Goal: Task Accomplishment & Management: Use online tool/utility

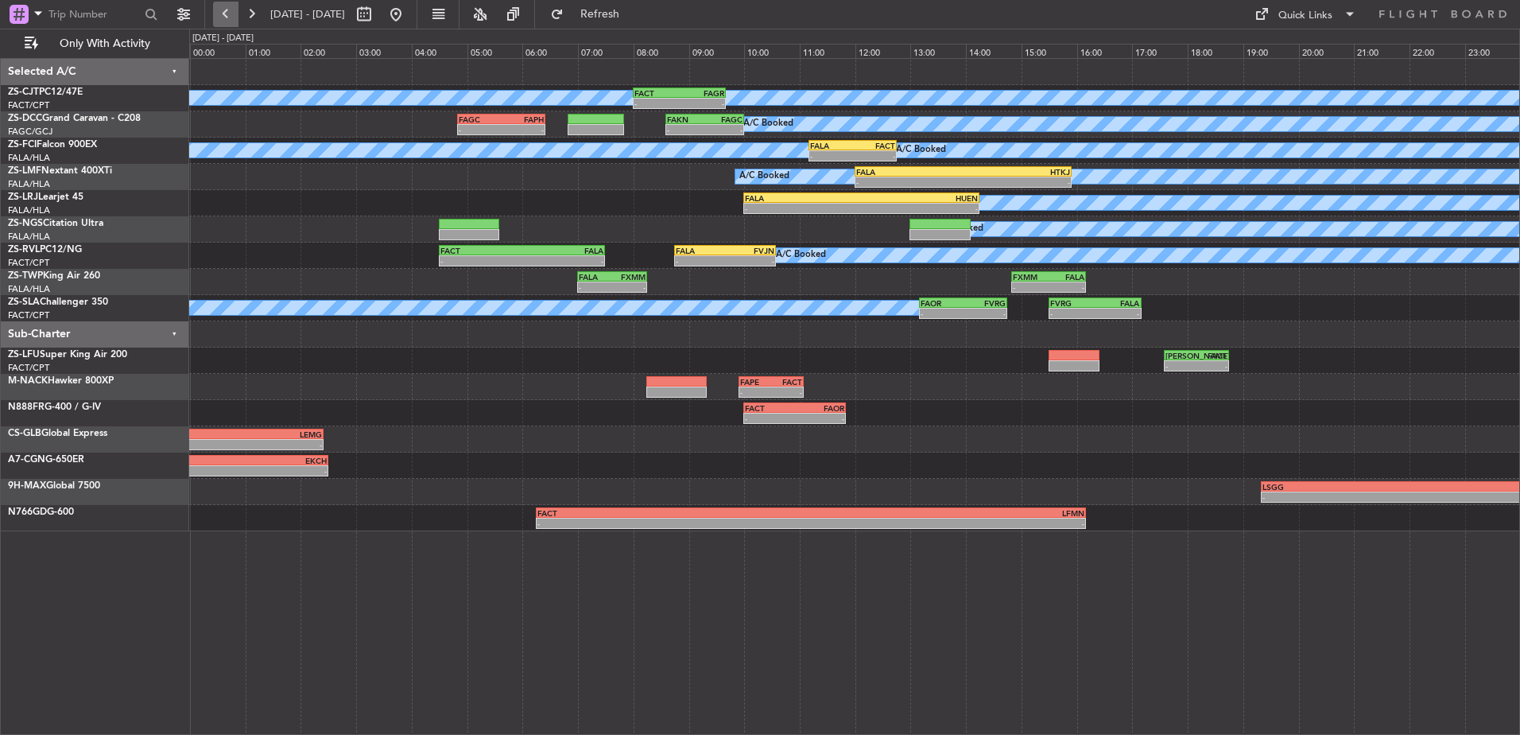
click at [216, 17] on button at bounding box center [225, 14] width 25 height 25
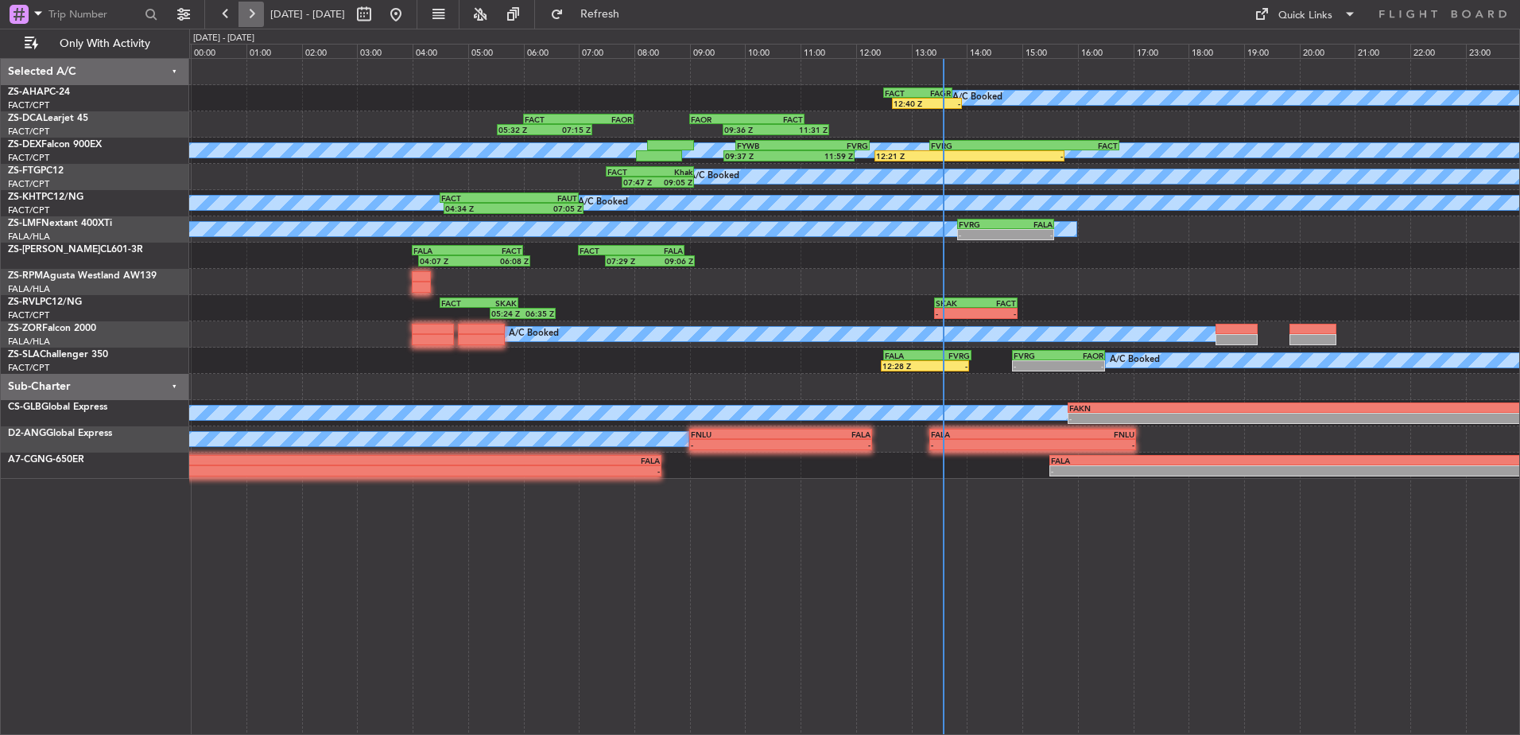
click at [241, 14] on button at bounding box center [251, 14] width 25 height 25
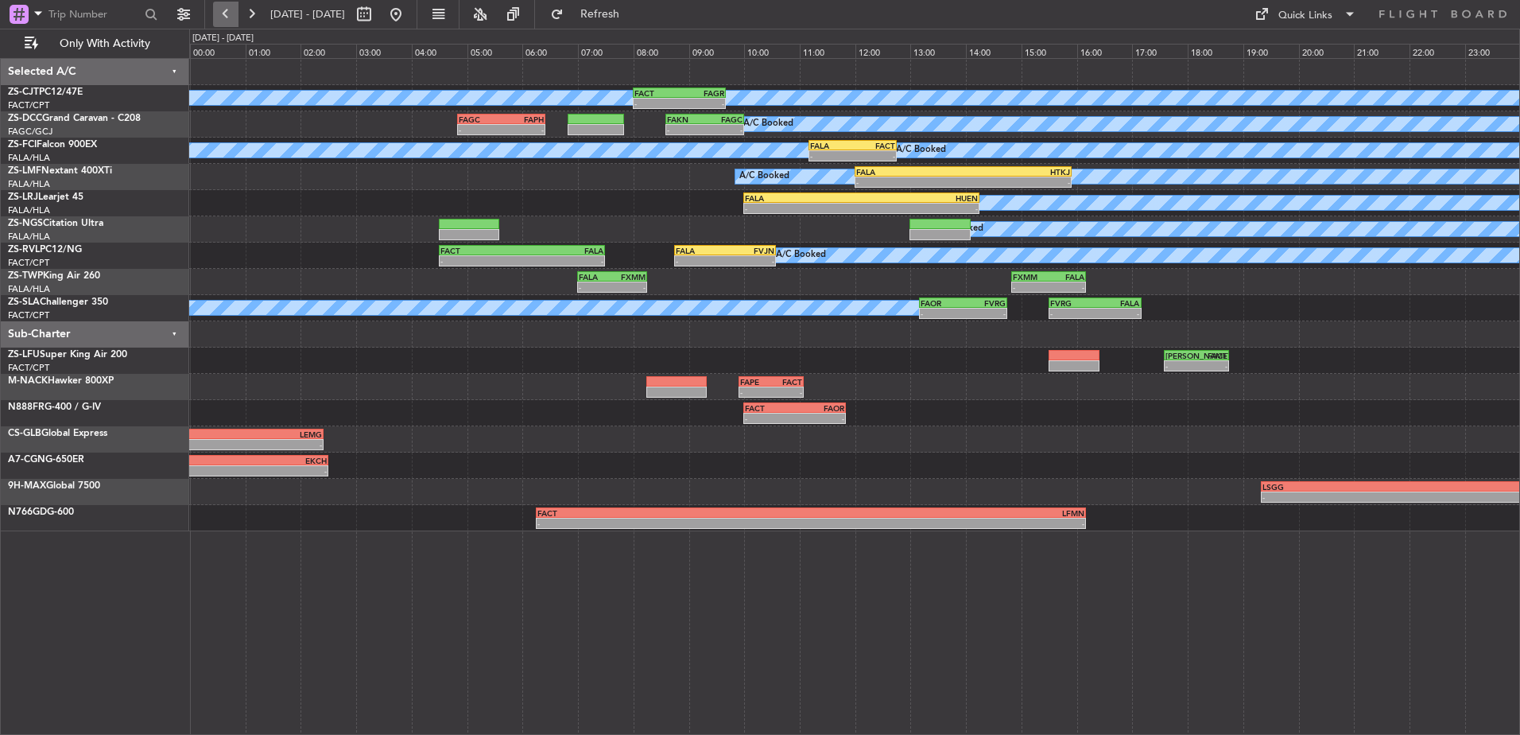
click at [228, 10] on button at bounding box center [225, 14] width 25 height 25
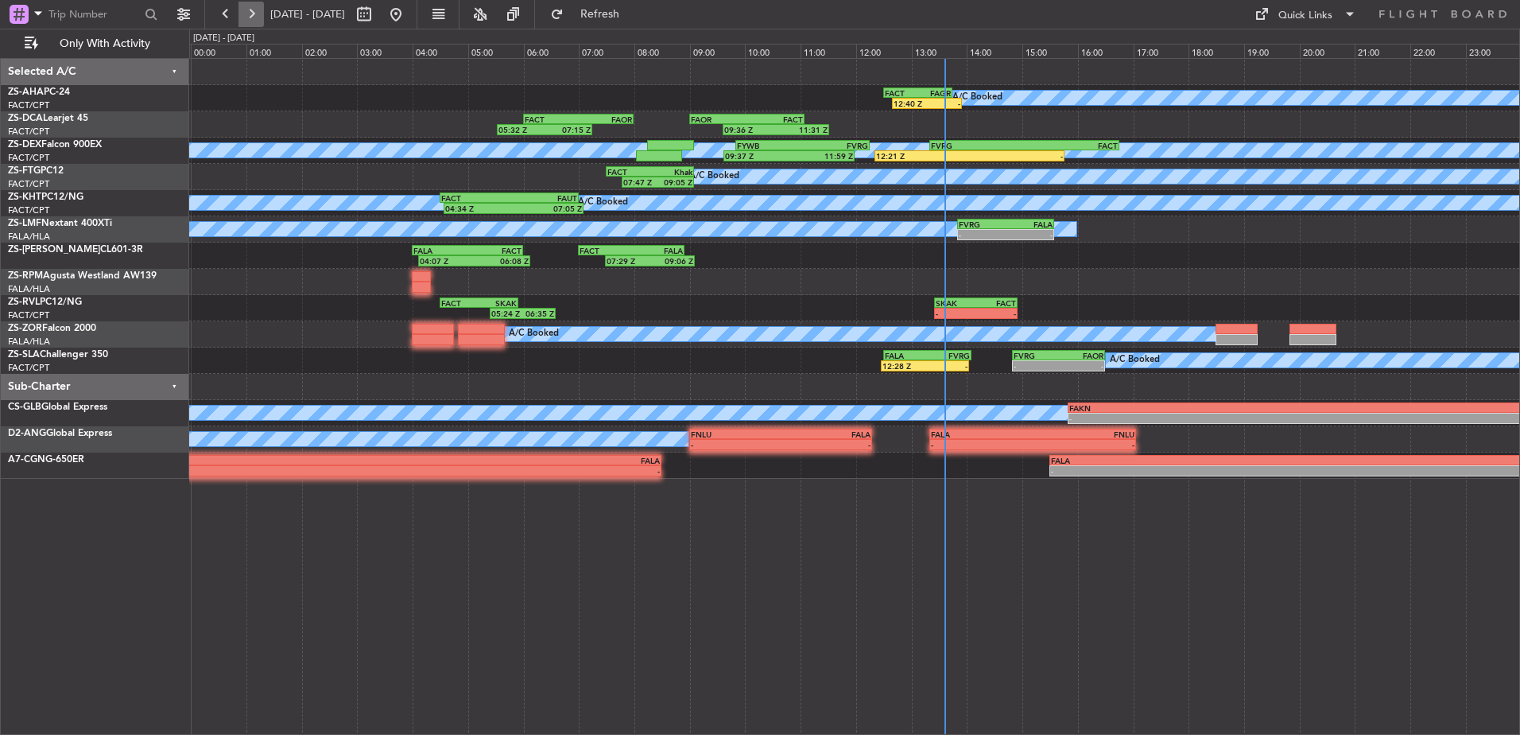
click at [241, 15] on button at bounding box center [251, 14] width 25 height 25
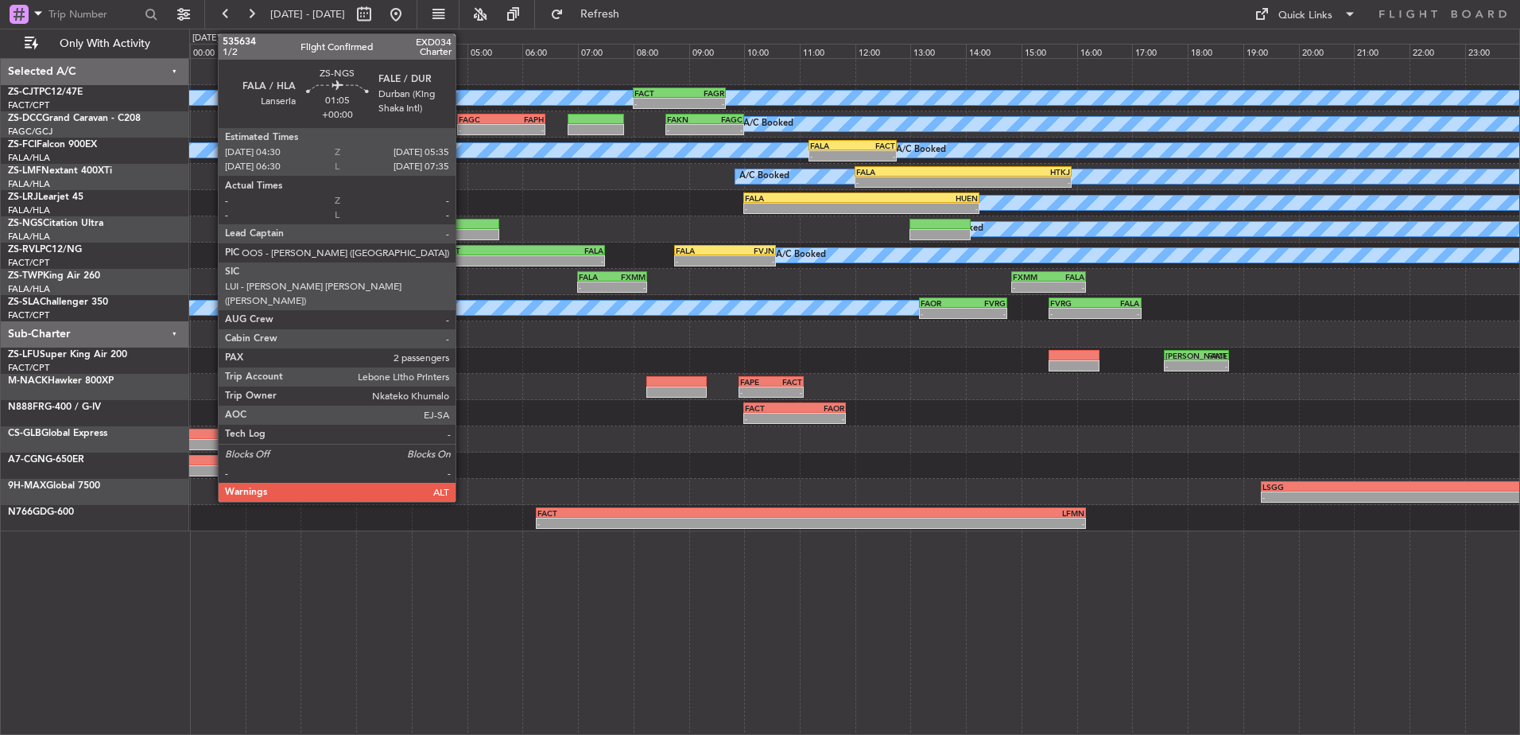
click at [463, 224] on div at bounding box center [469, 224] width 60 height 11
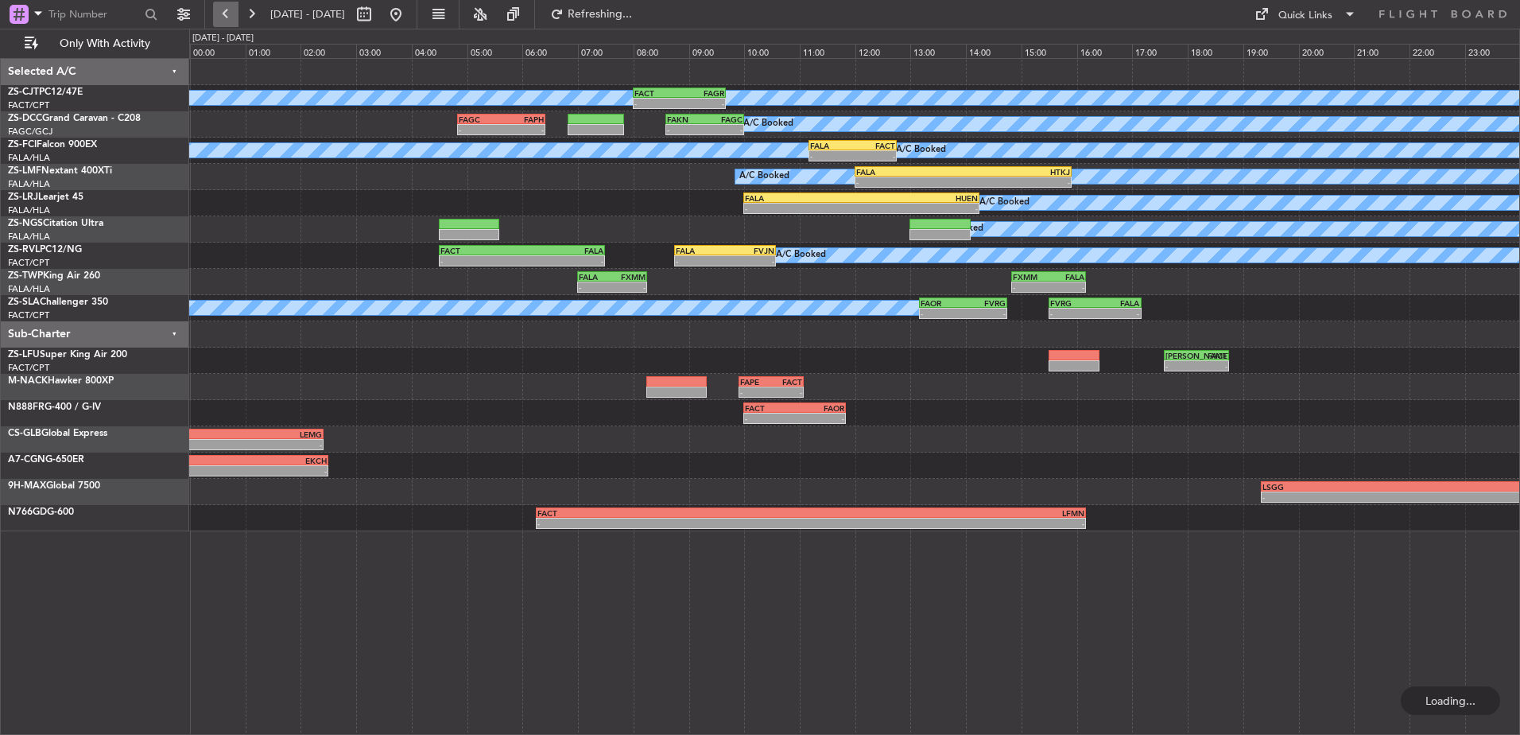
click at [226, 14] on button at bounding box center [225, 14] width 25 height 25
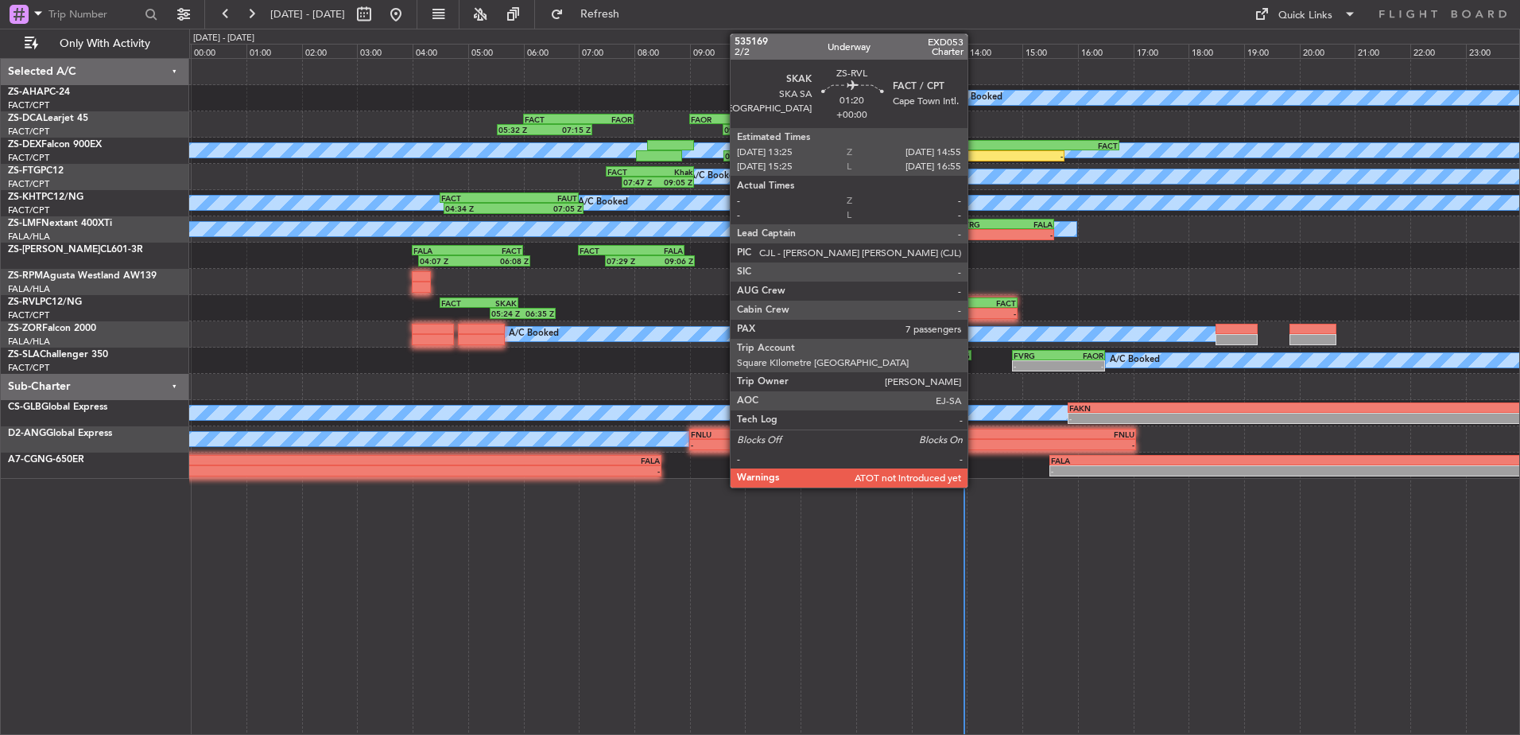
click at [974, 312] on div "-" at bounding box center [956, 314] width 41 height 10
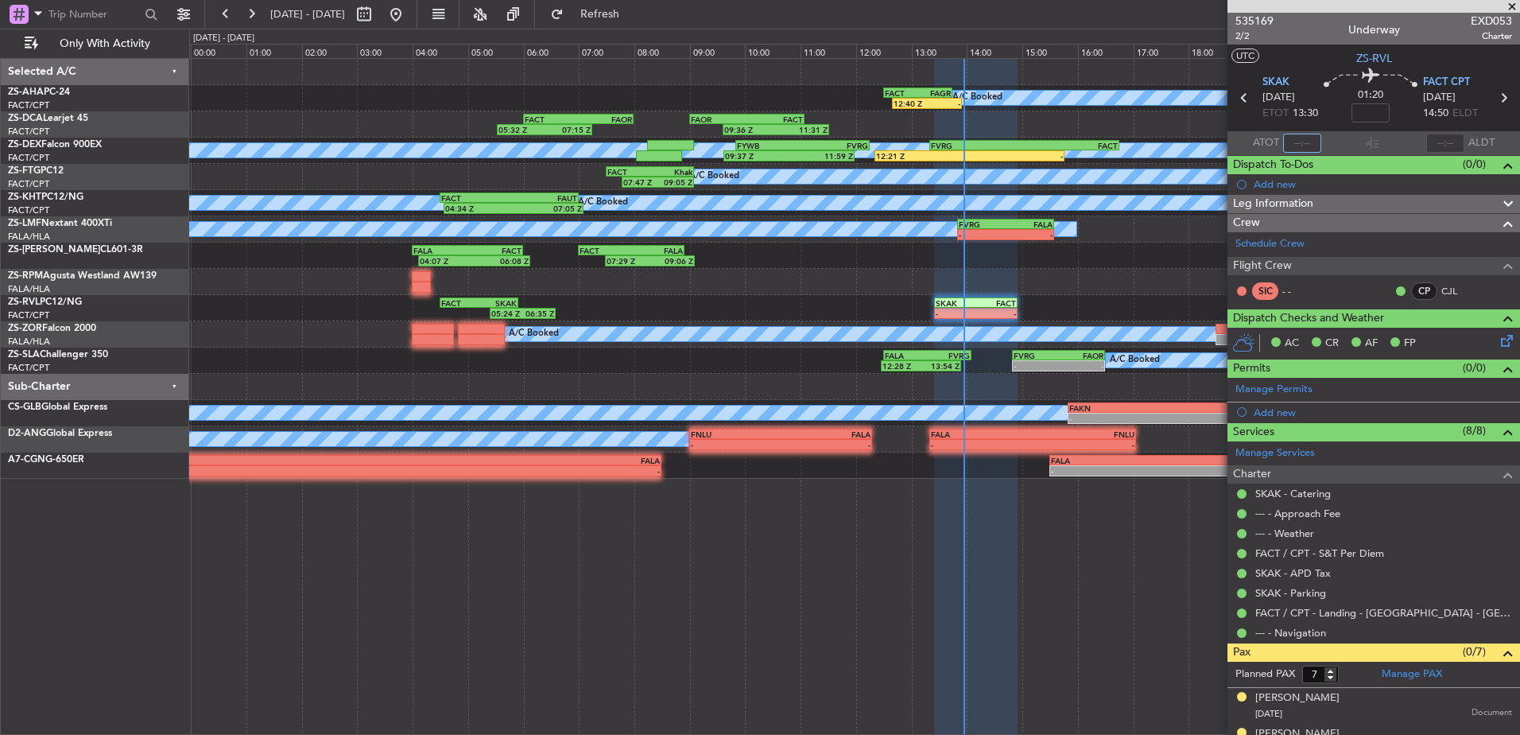
click at [1315, 134] on input "text" at bounding box center [1302, 143] width 38 height 19
type input "13:45"
click at [1518, 7] on span at bounding box center [1512, 7] width 16 height 14
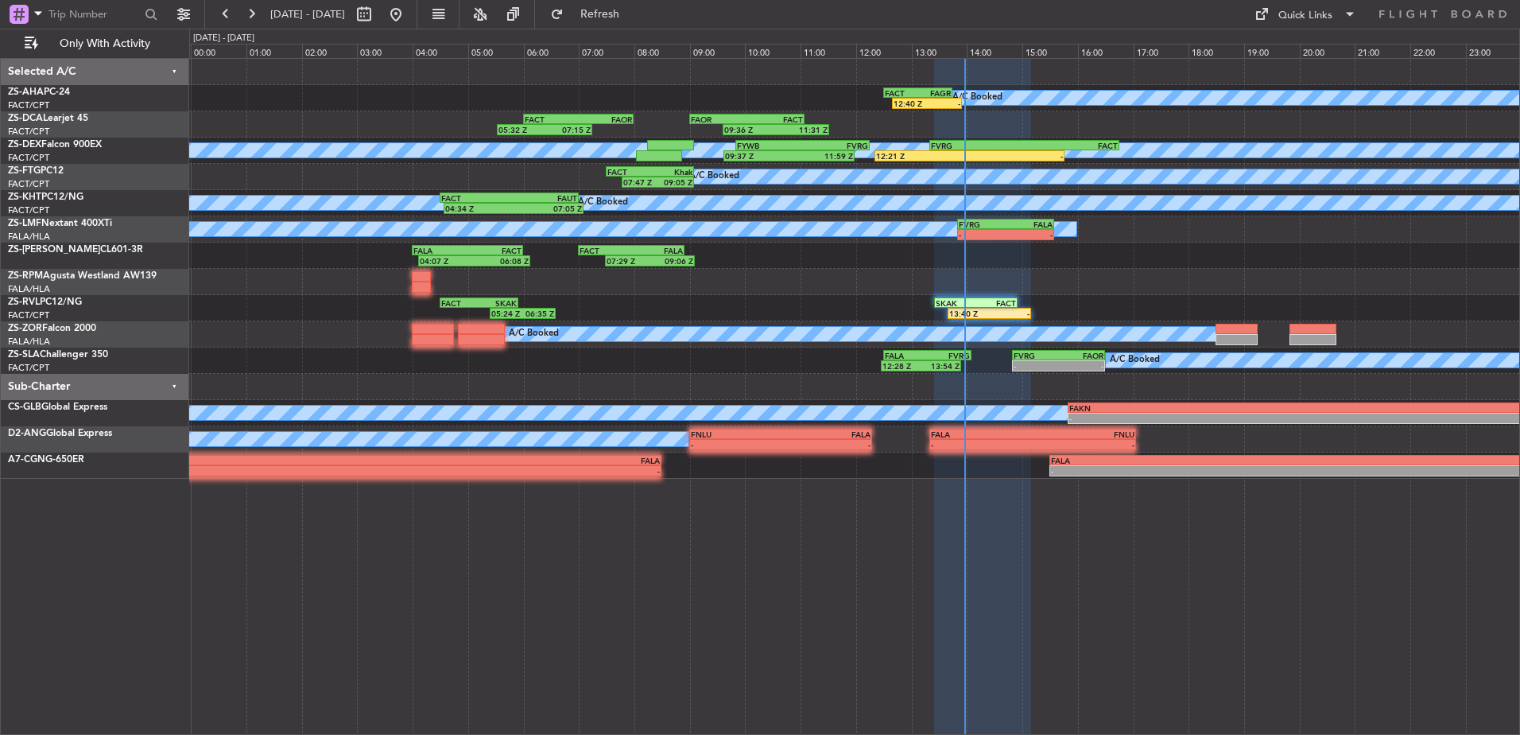
type input "0"
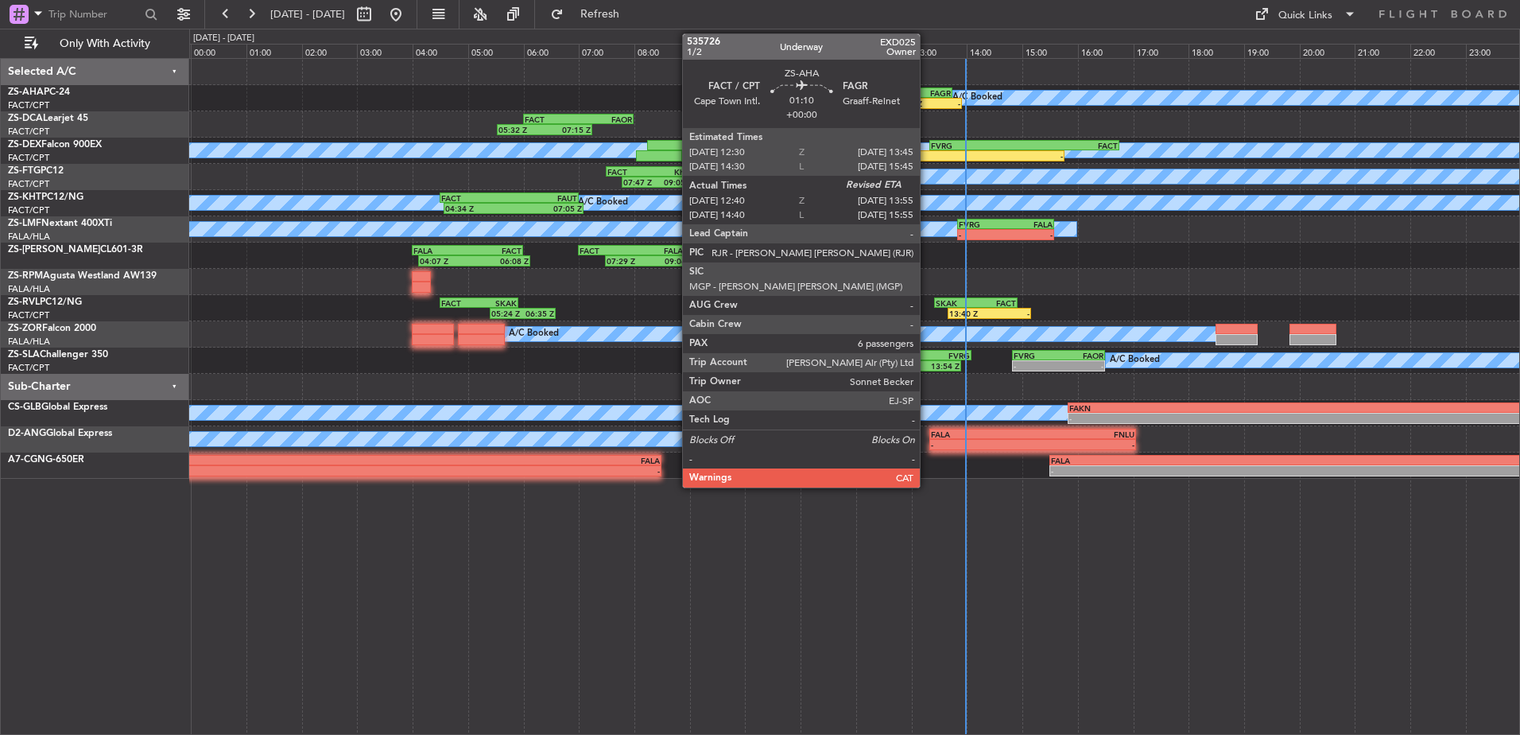
click at [927, 103] on div "-" at bounding box center [943, 104] width 33 height 10
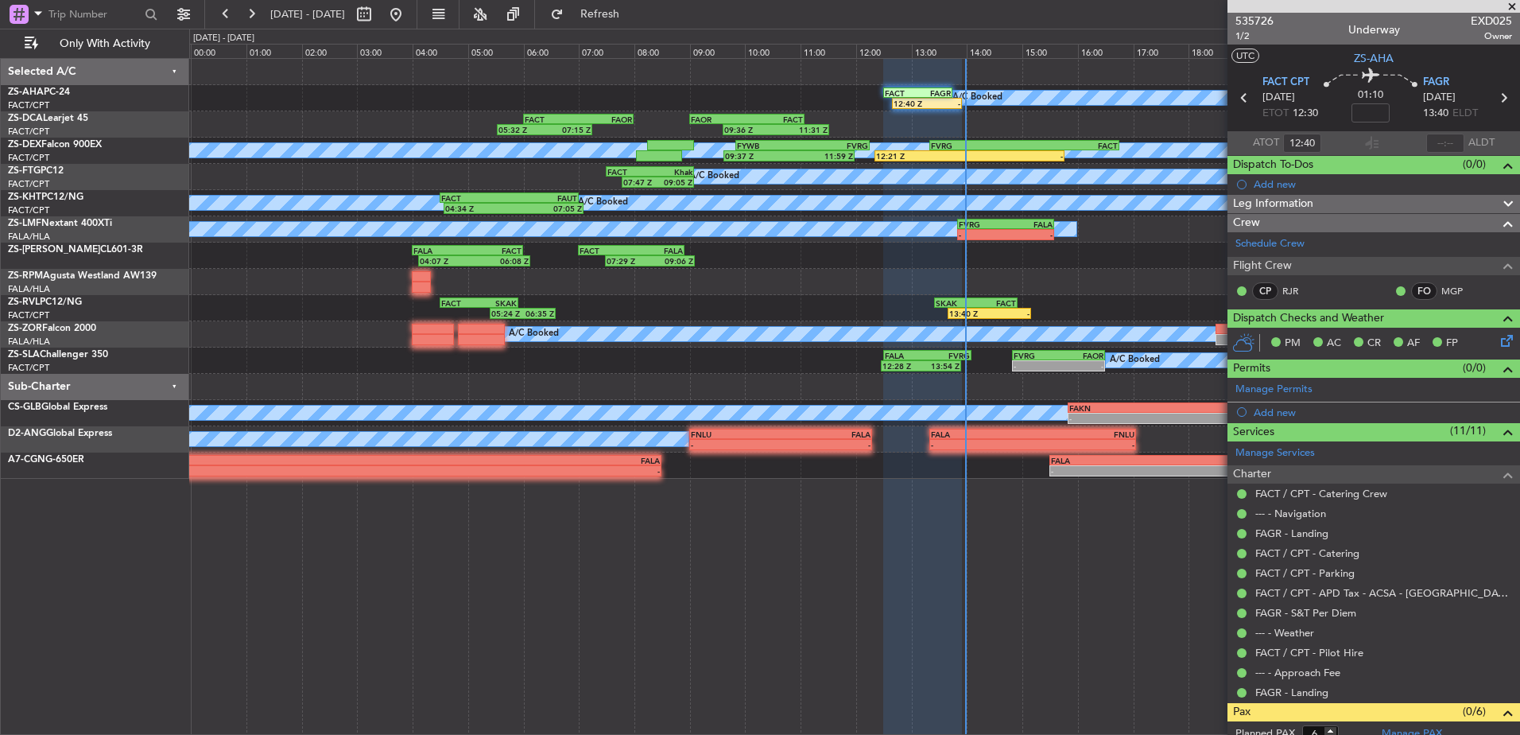
click at [1430, 132] on div "Estimated Landing Time" at bounding box center [1430, 132] width 0 height 0
click at [1438, 138] on div "Estimated Landing Time" at bounding box center [1430, 142] width 103 height 20
click at [1430, 132] on div "Estimated Landing Time" at bounding box center [1430, 132] width 0 height 0
click at [1439, 138] on div "Estimated Landing Time" at bounding box center [1430, 142] width 103 height 20
click at [1438, 140] on div "Estimated Landing Time" at bounding box center [1430, 142] width 103 height 20
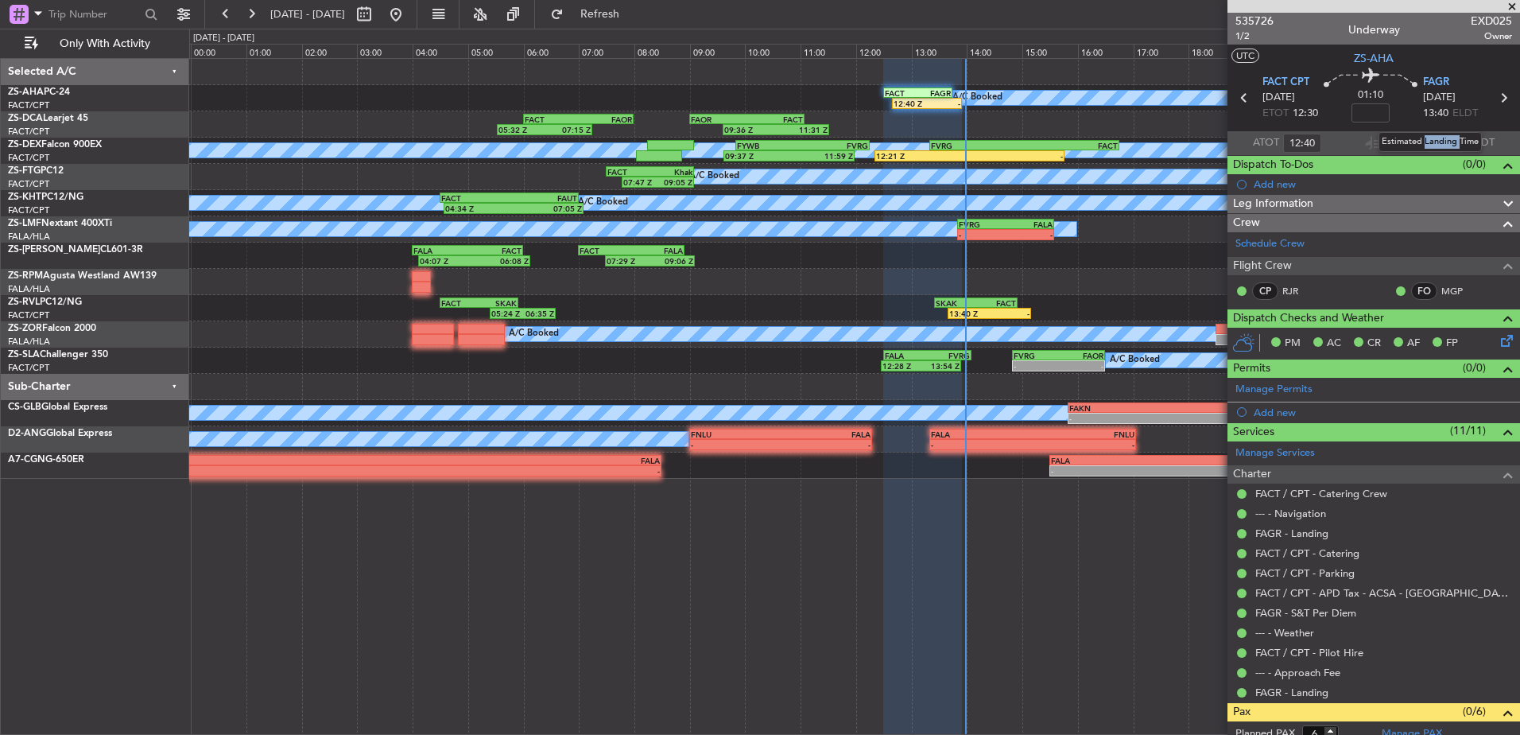
click at [1438, 140] on div "Estimated Landing Time" at bounding box center [1430, 142] width 103 height 20
click at [1438, 140] on input "text" at bounding box center [1446, 143] width 38 height 19
type input "13:26"
click at [1513, 6] on span at bounding box center [1512, 7] width 16 height 14
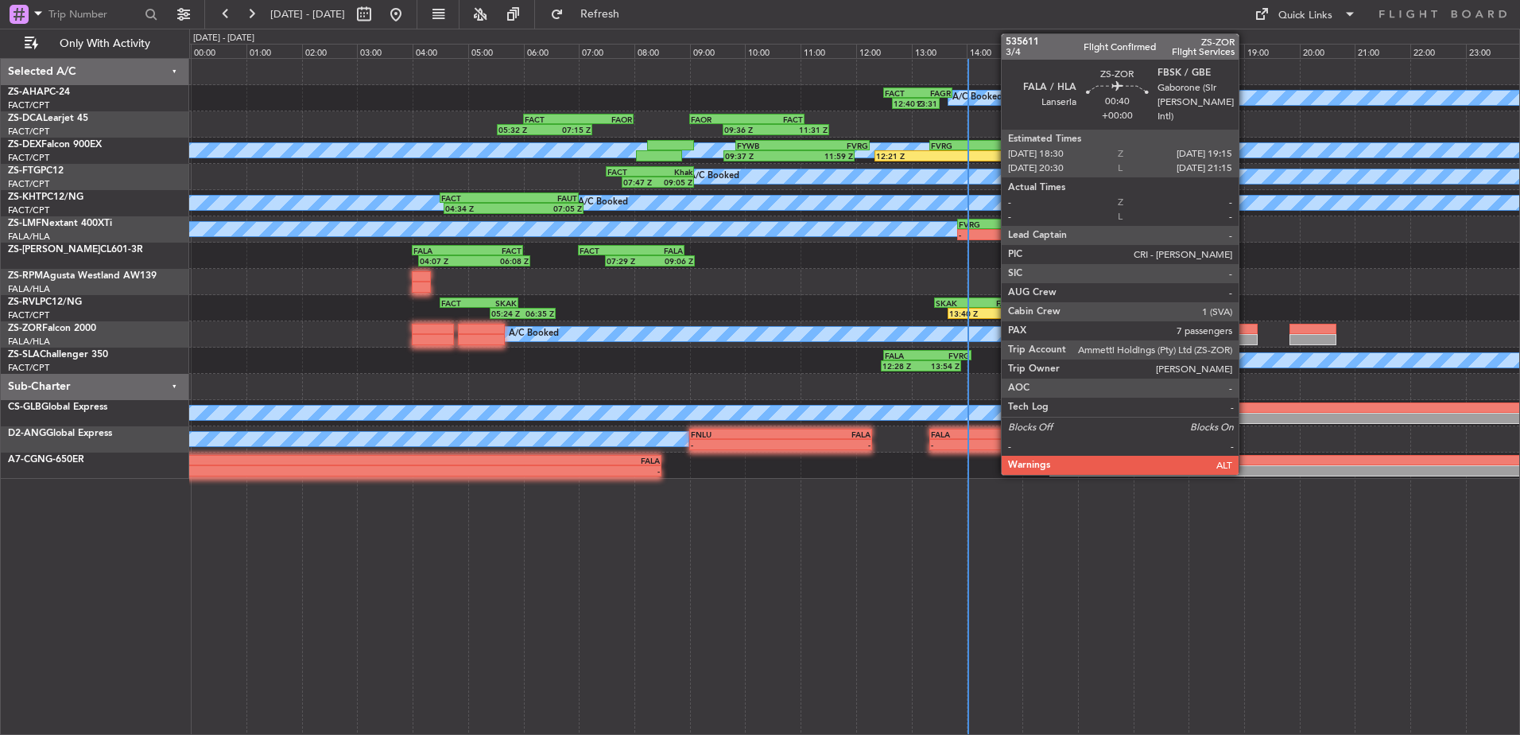
click at [1246, 328] on div at bounding box center [1237, 329] width 42 height 11
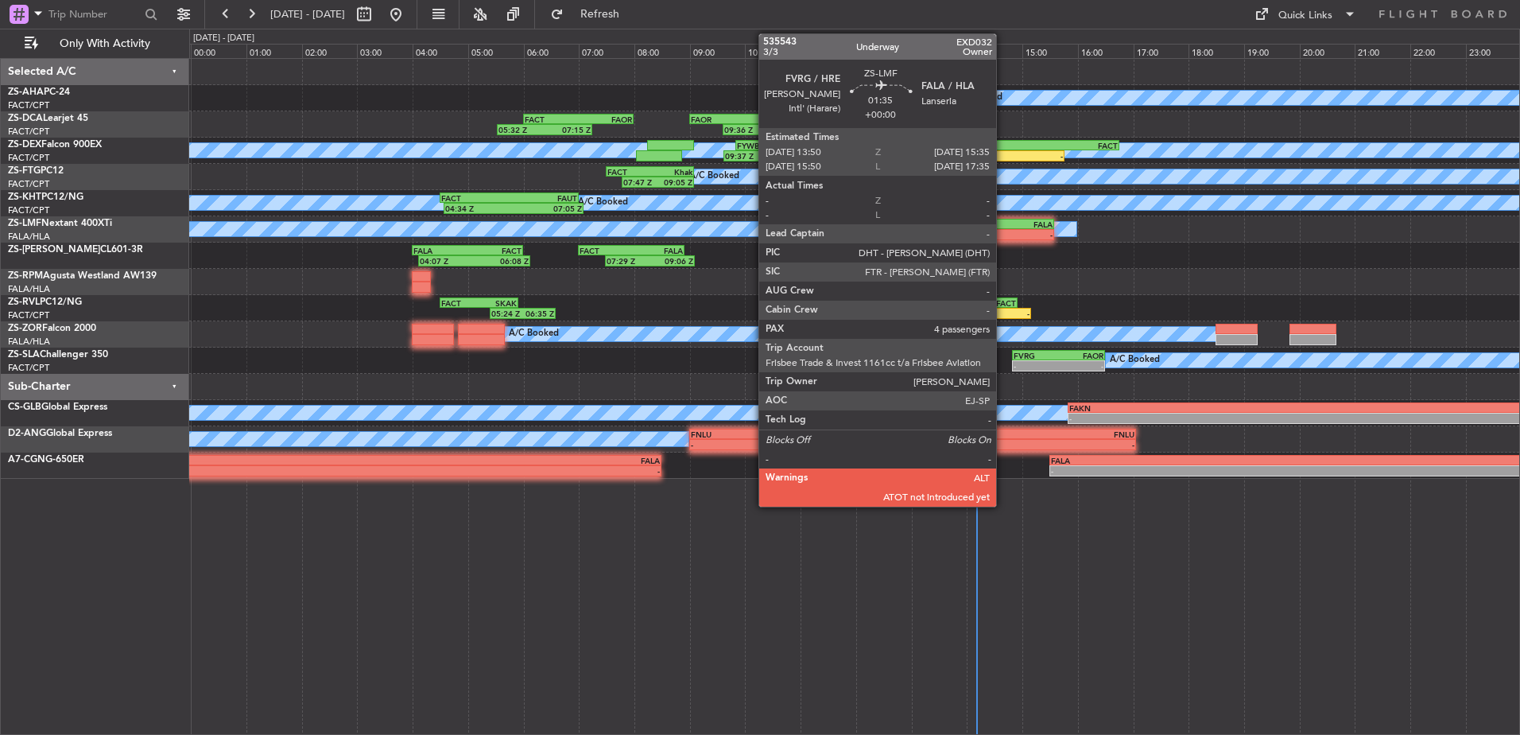
click at [1003, 230] on div "-" at bounding box center [982, 235] width 47 height 10
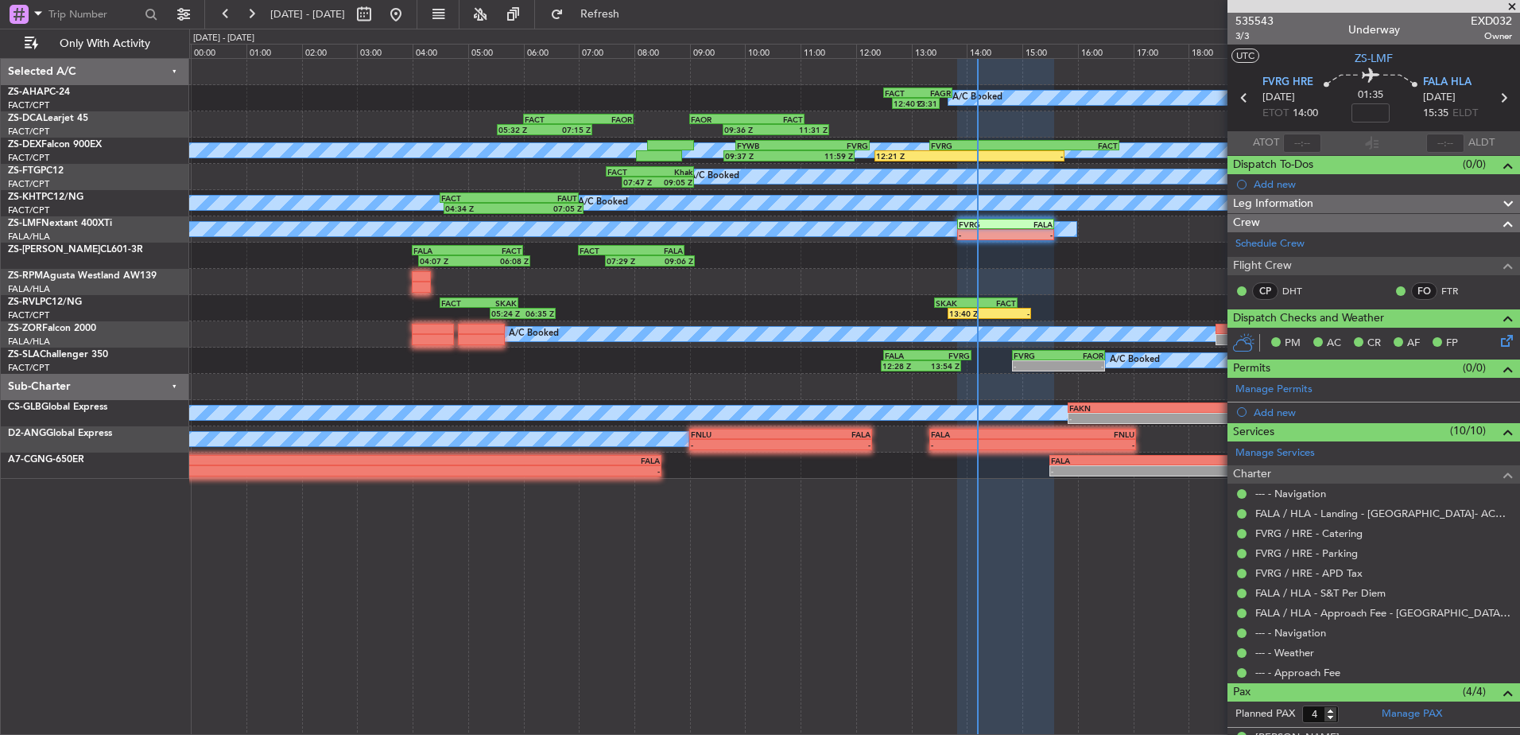
click at [1516, 12] on span at bounding box center [1512, 7] width 16 height 14
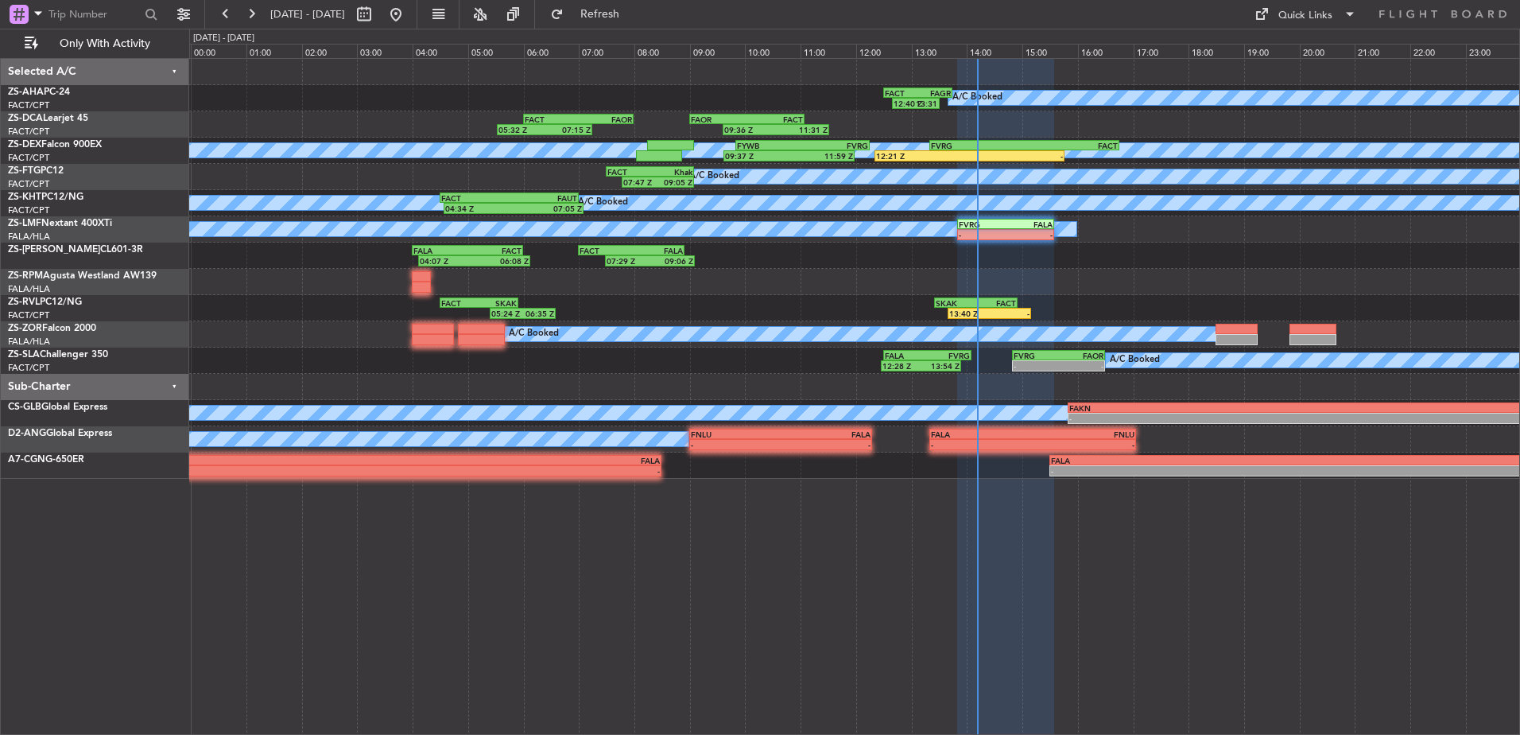
type input "0"
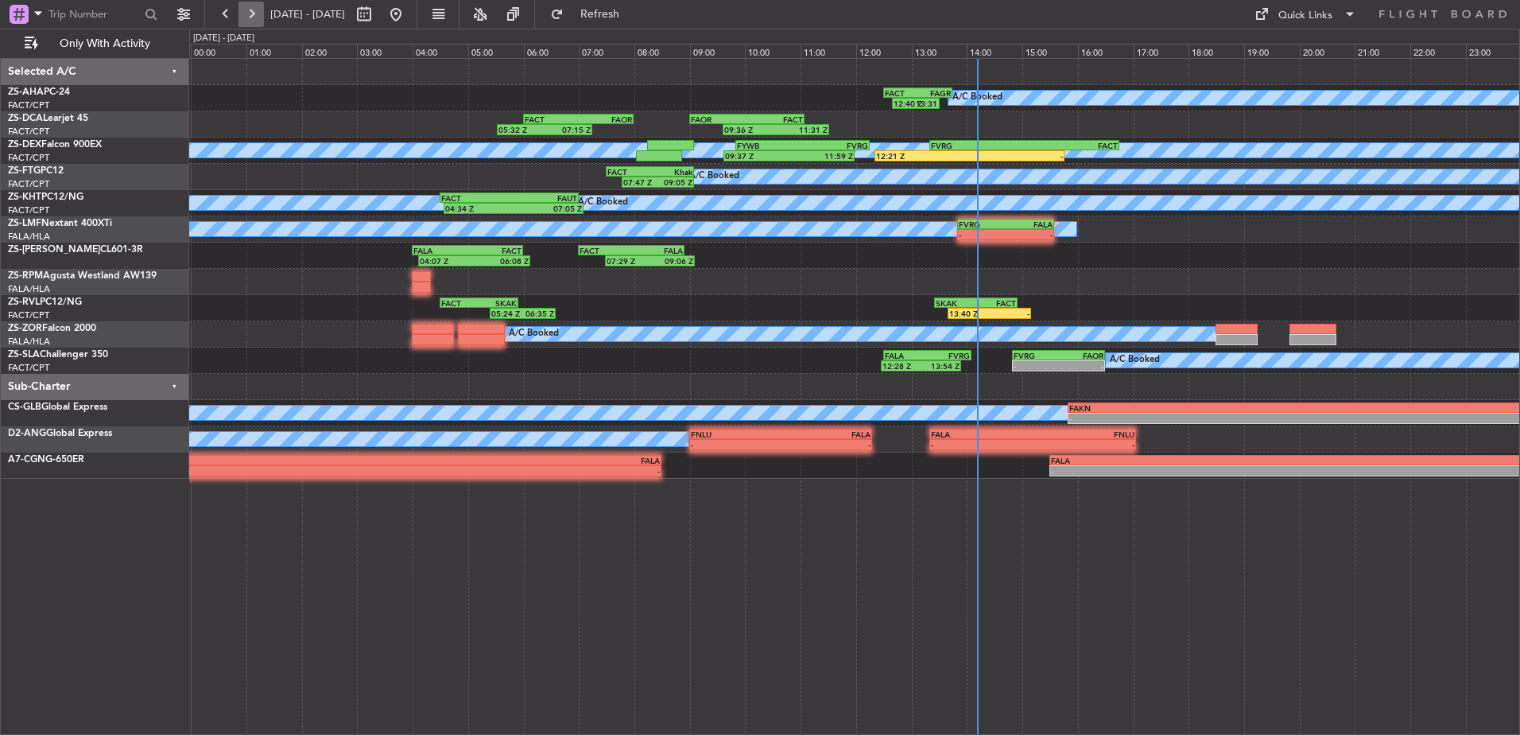
click at [258, 18] on button at bounding box center [251, 14] width 25 height 25
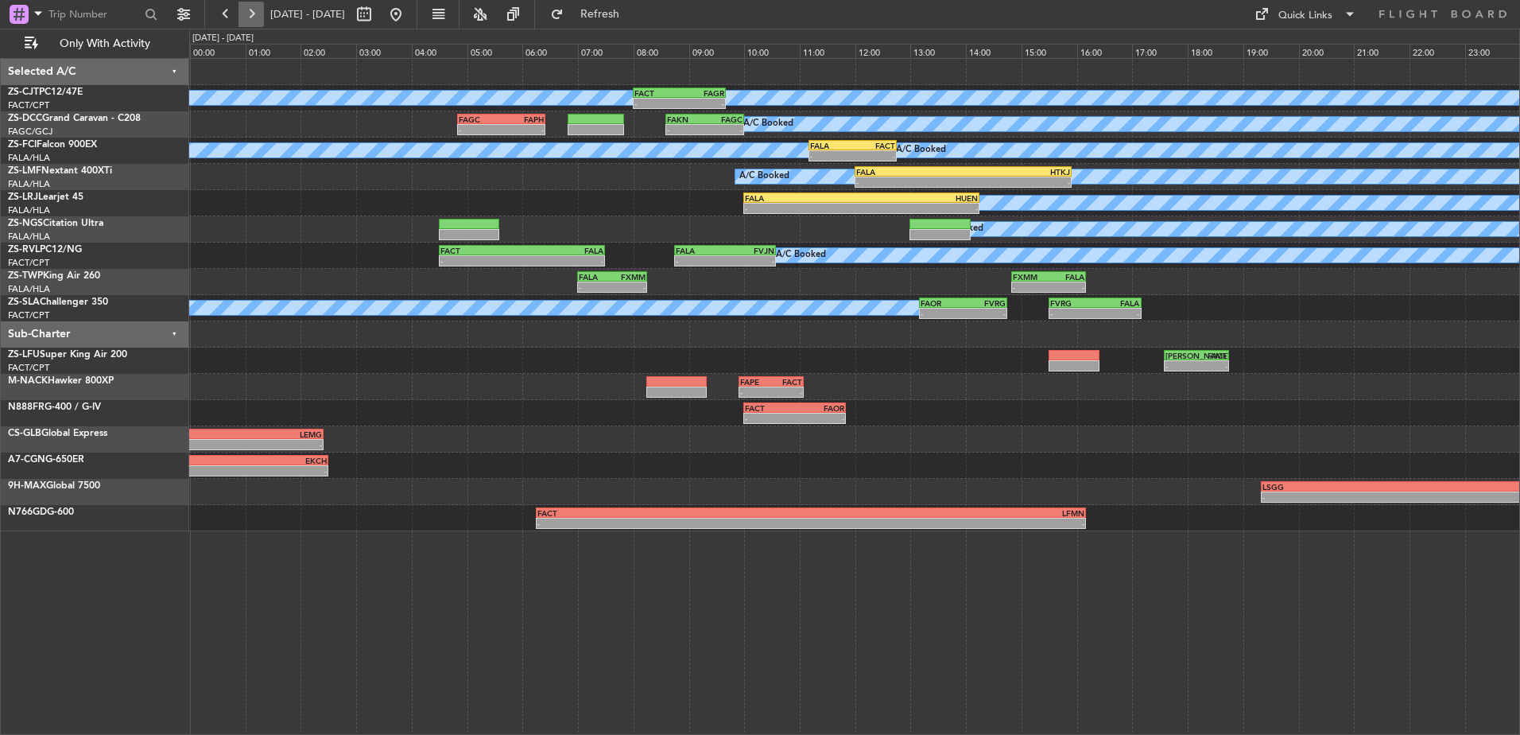
click at [247, 21] on button at bounding box center [251, 14] width 25 height 25
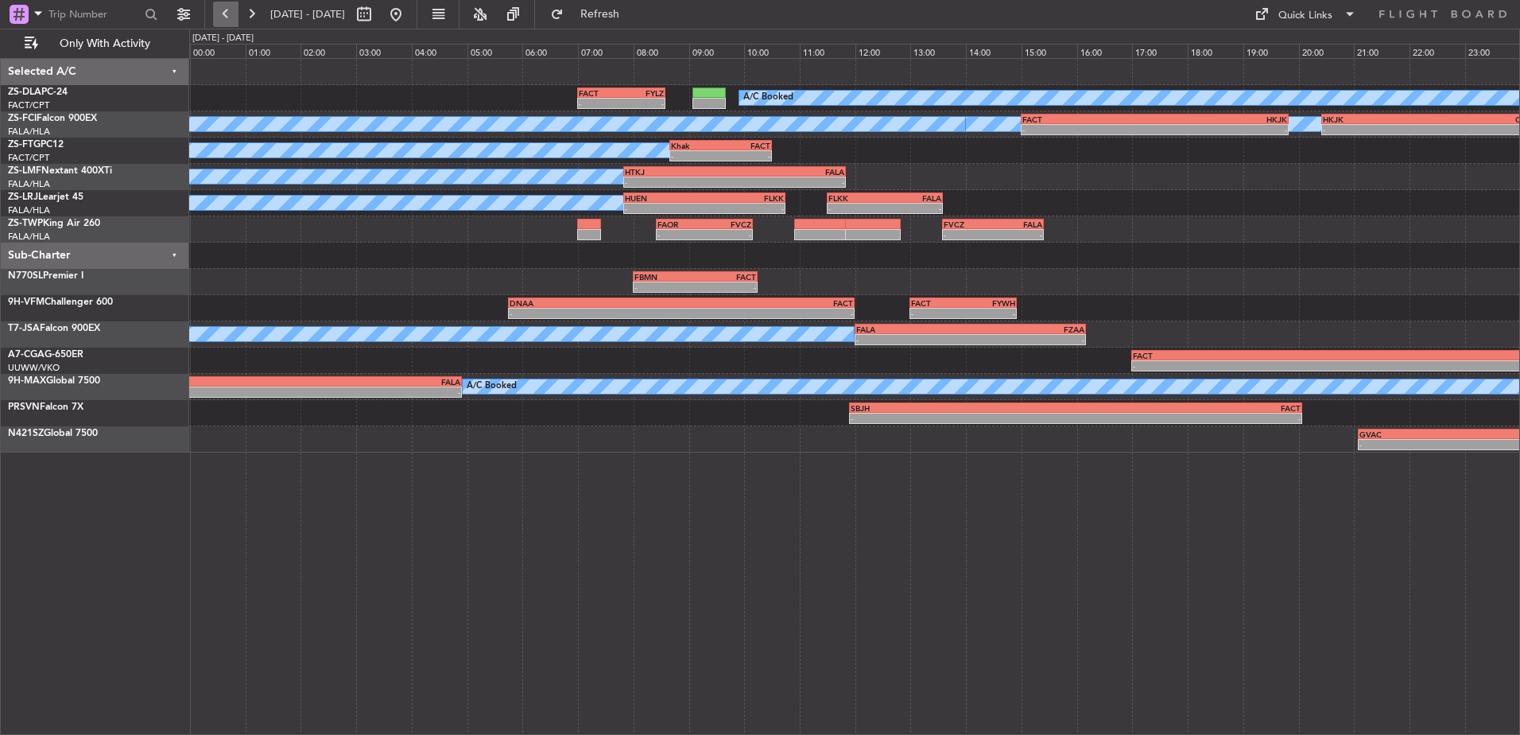
click at [223, 17] on button at bounding box center [225, 14] width 25 height 25
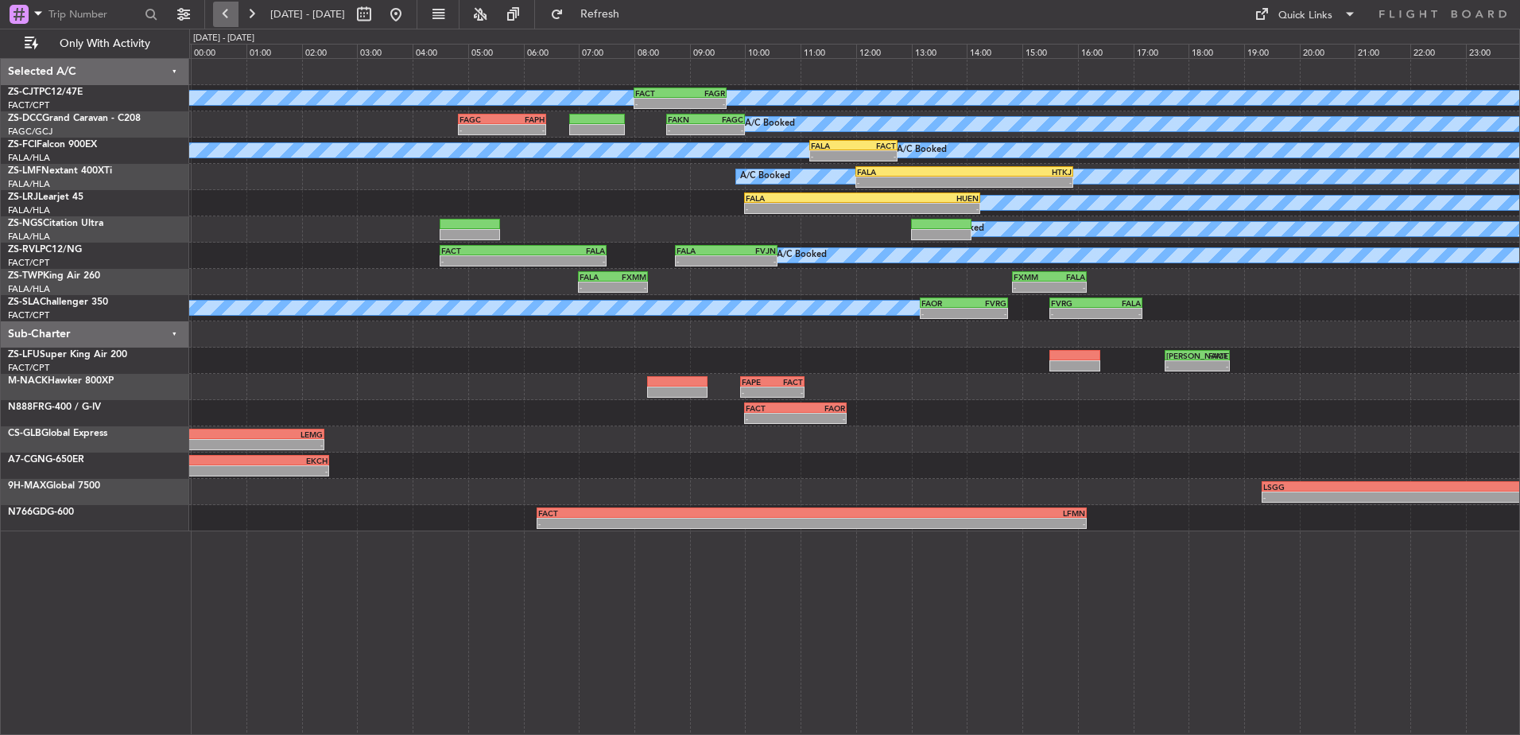
click at [226, 5] on button at bounding box center [225, 14] width 25 height 25
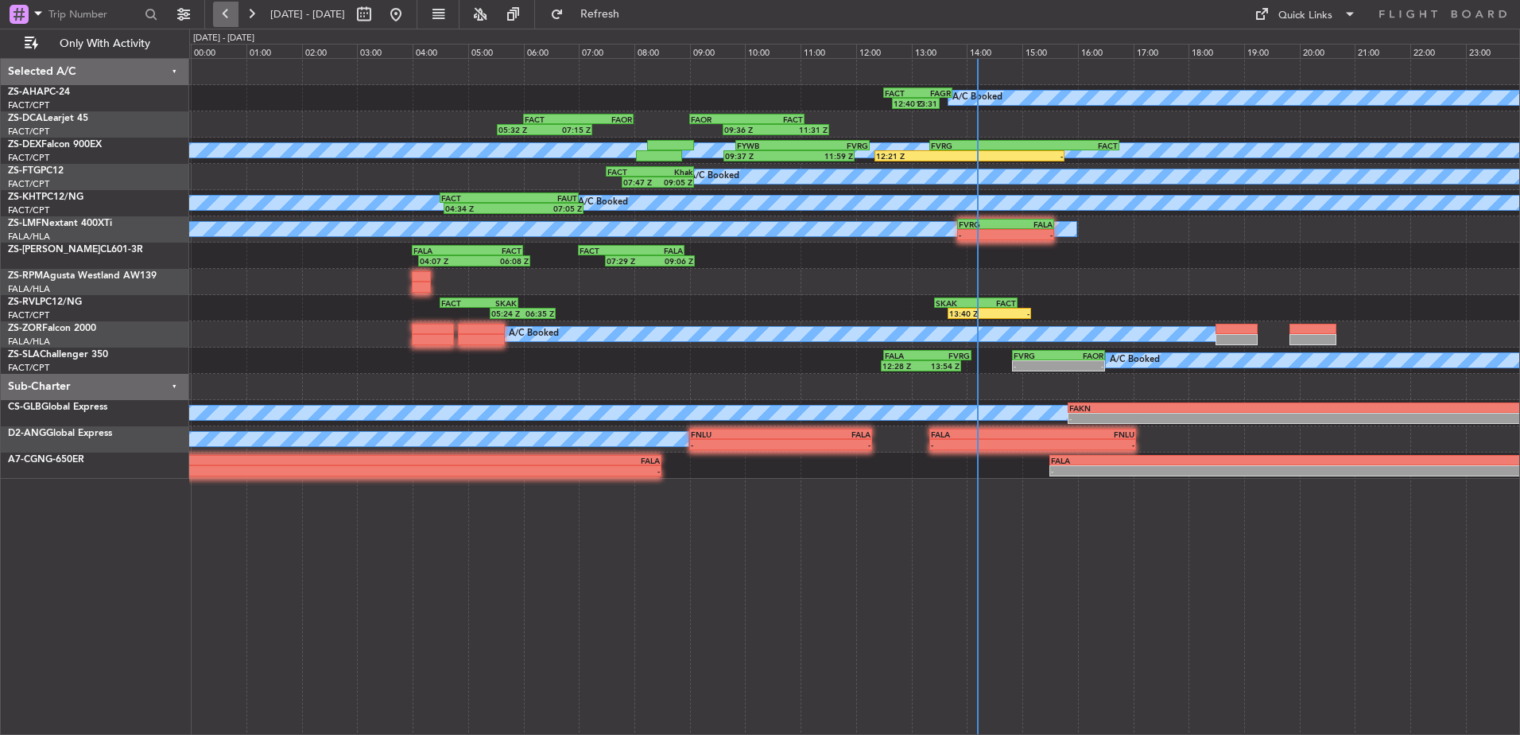
click at [226, 5] on button at bounding box center [225, 14] width 25 height 25
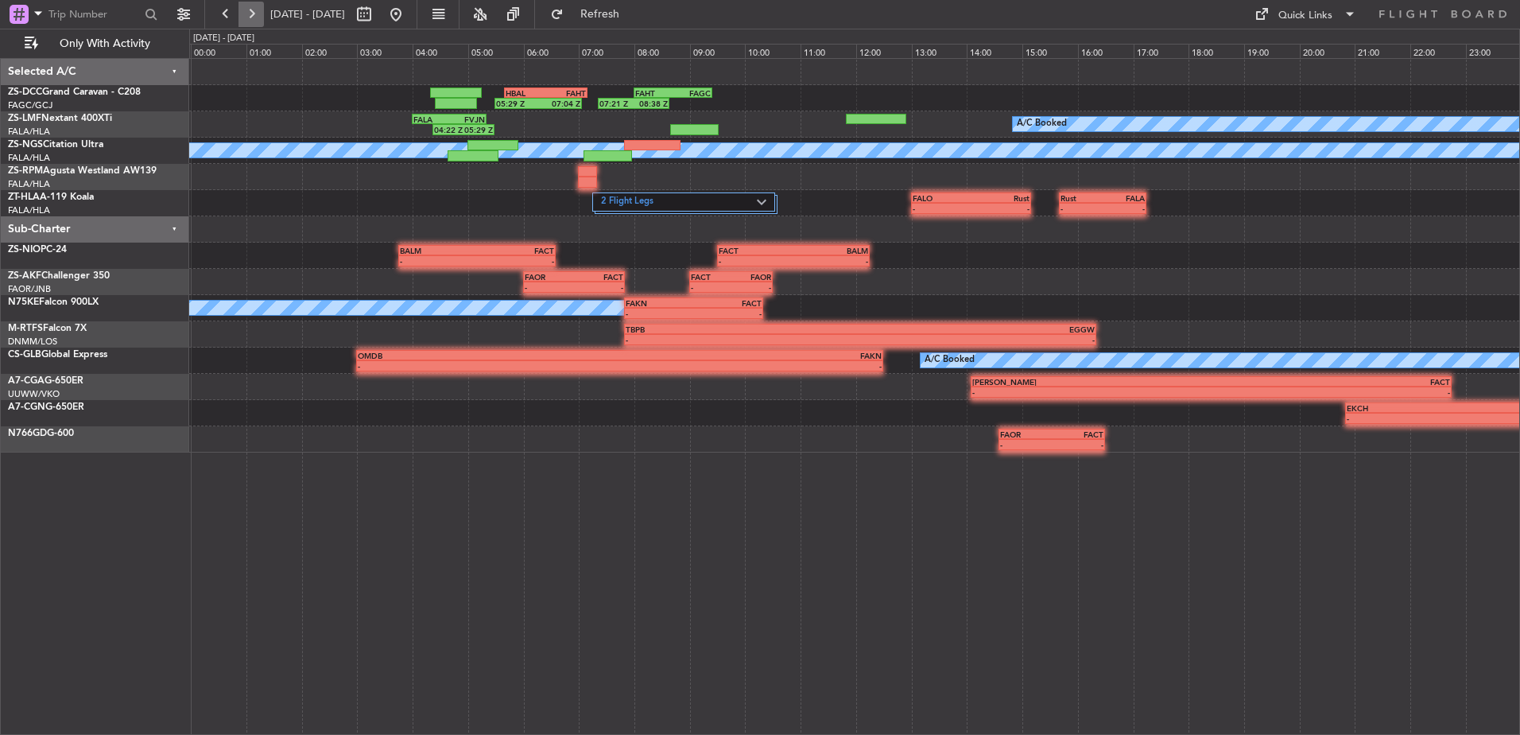
click at [247, 16] on button at bounding box center [251, 14] width 25 height 25
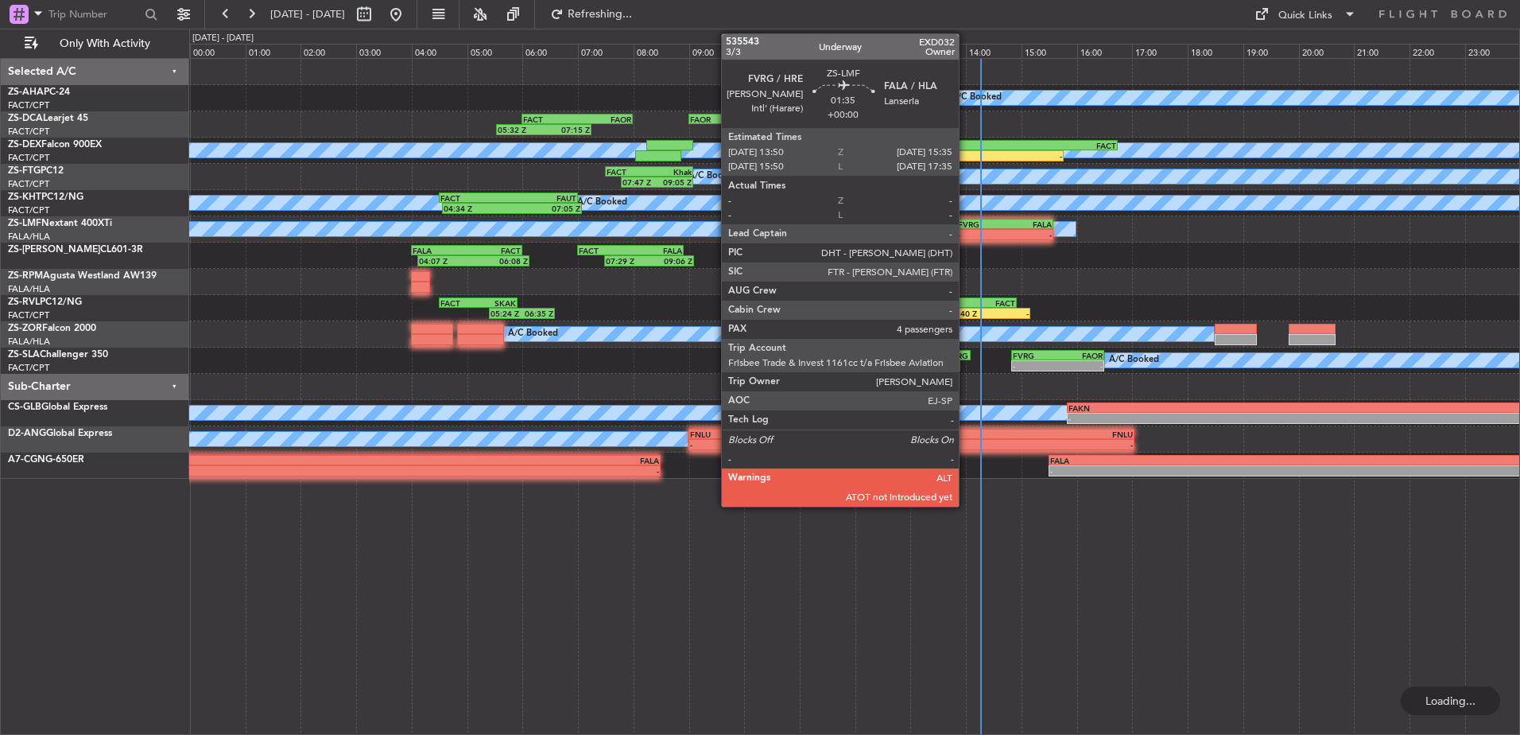
click at [969, 230] on div "-" at bounding box center [981, 235] width 47 height 10
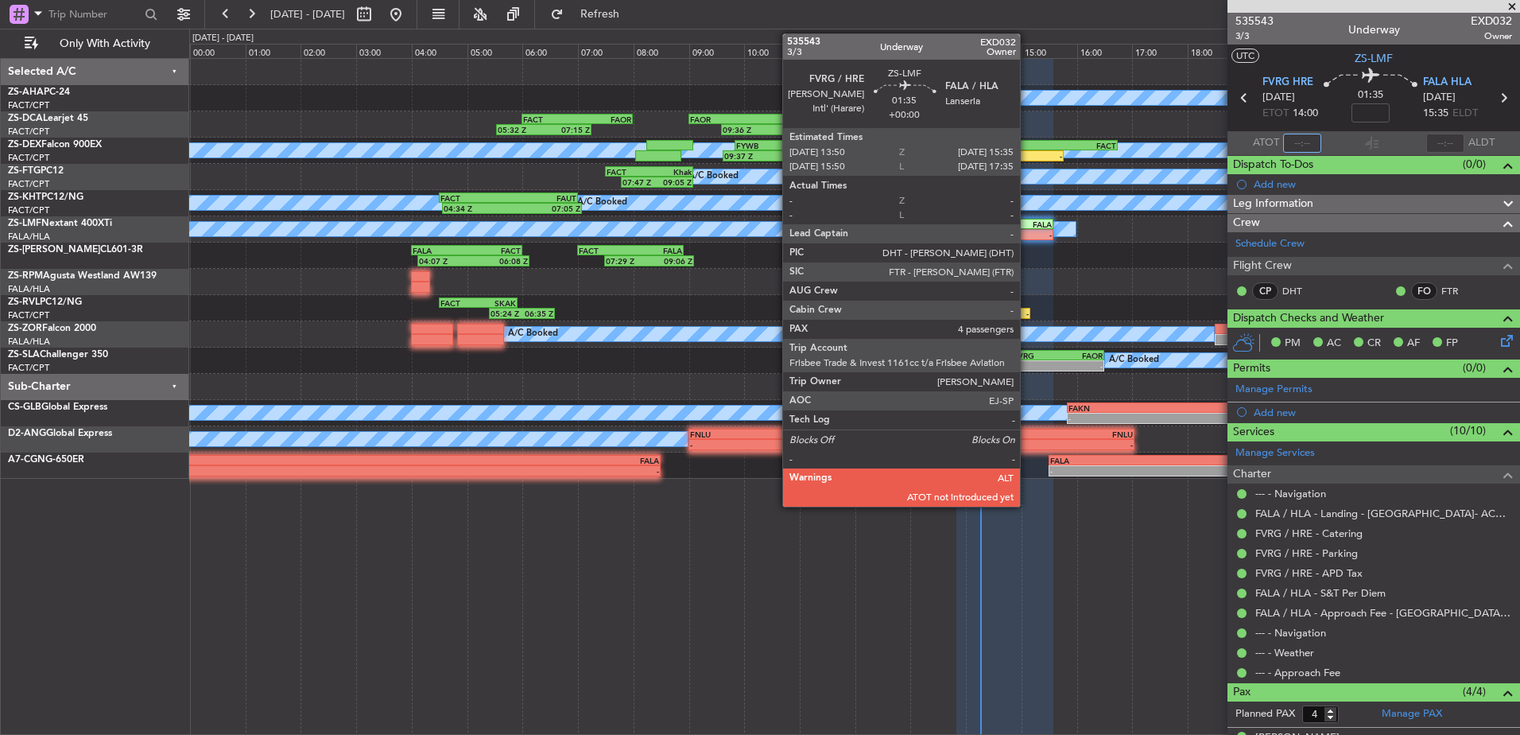
click at [1292, 134] on input "text" at bounding box center [1302, 143] width 38 height 19
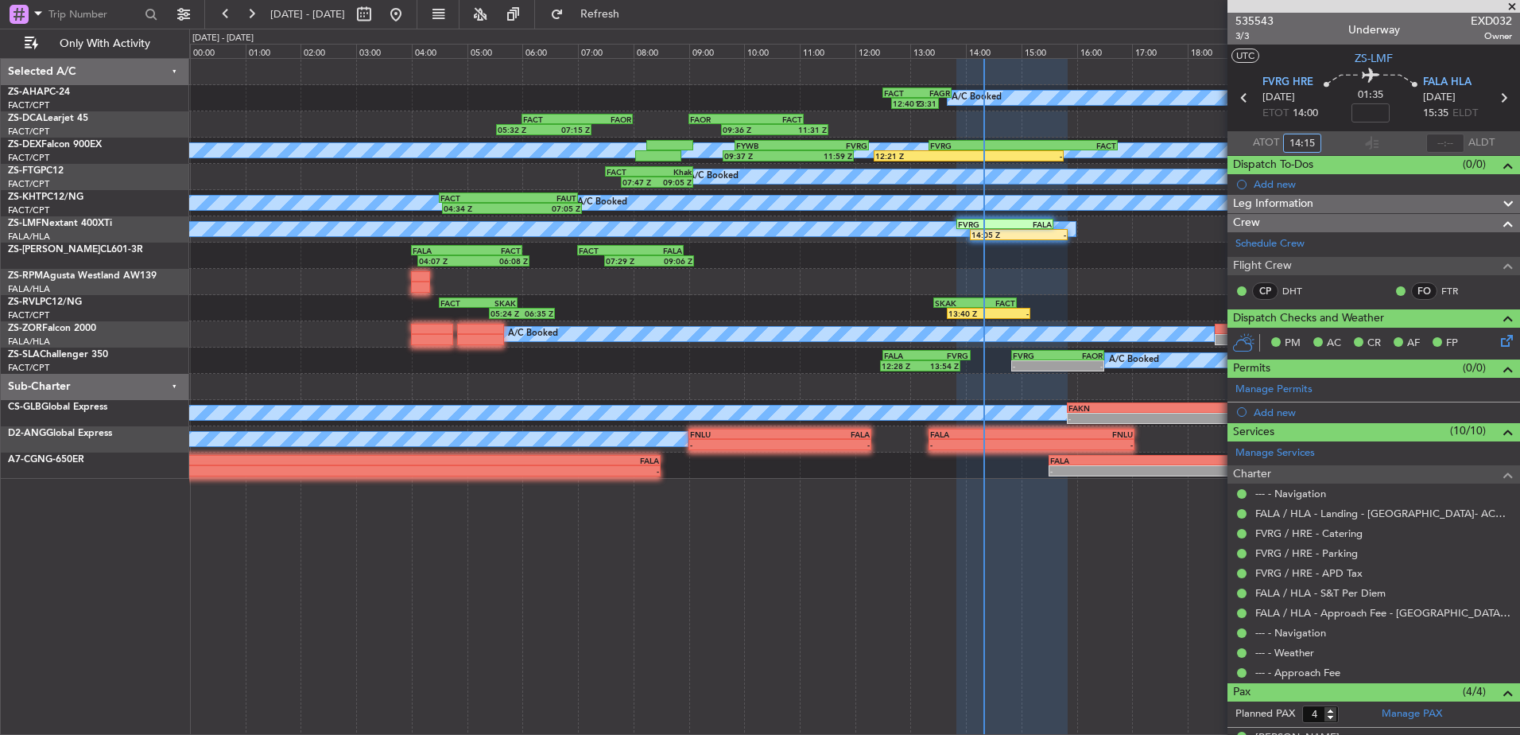
type input "14:15"
